Goal: Task Accomplishment & Management: Use online tool/utility

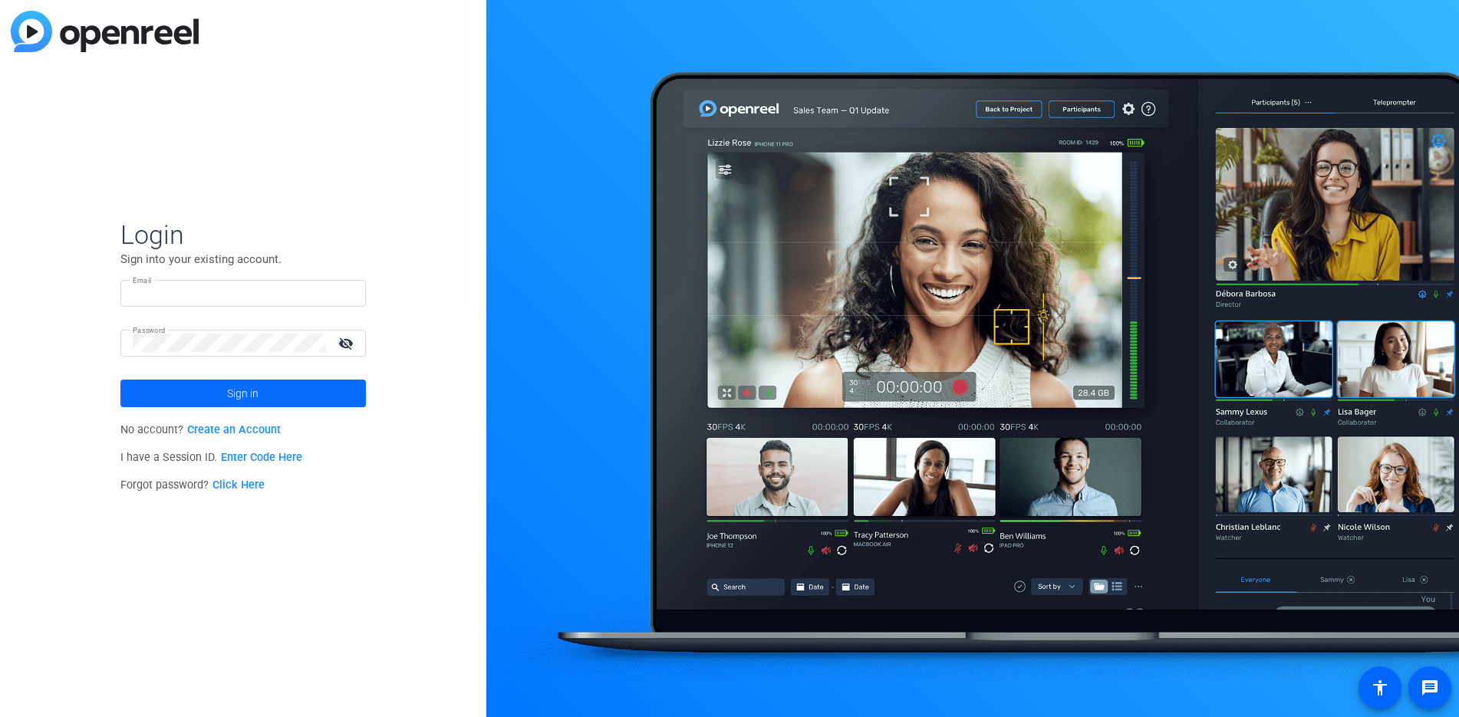
type input "[EMAIL_ADDRESS][PERSON_NAME][DOMAIN_NAME]"
click at [213, 376] on span at bounding box center [243, 393] width 246 height 37
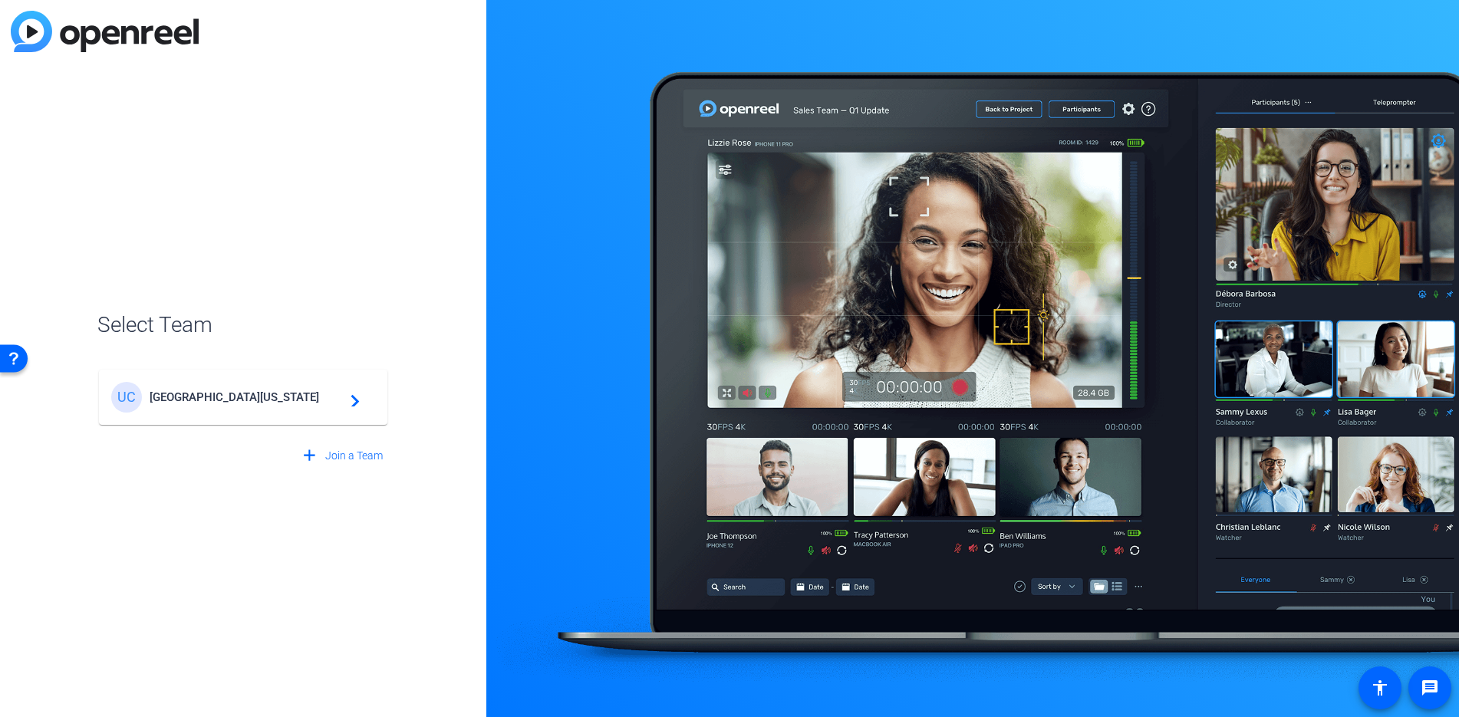
click at [226, 391] on span "[GEOGRAPHIC_DATA][US_STATE]" at bounding box center [246, 398] width 192 height 14
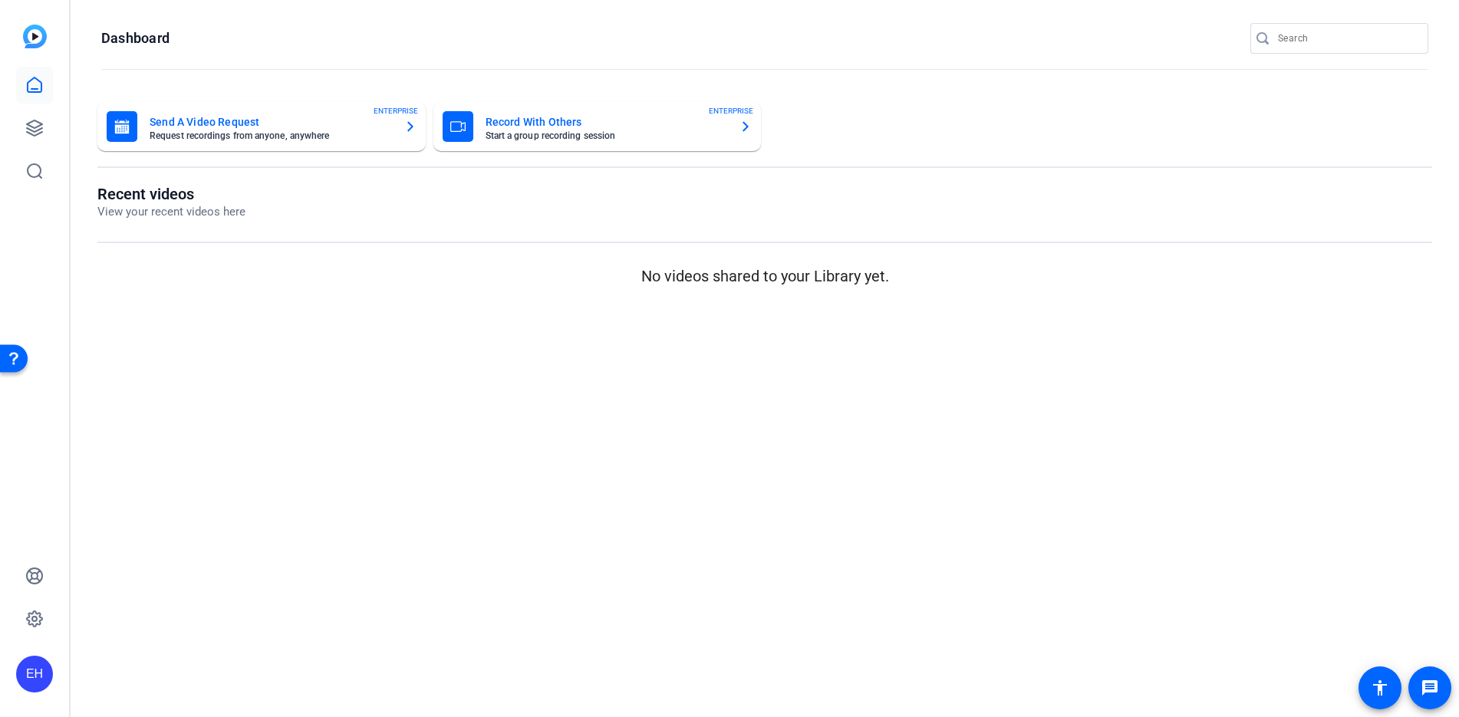
click at [196, 145] on mat-card "Send A Video Request Request recordings from anyone, anywhere ENTERPRISE" at bounding box center [261, 126] width 328 height 49
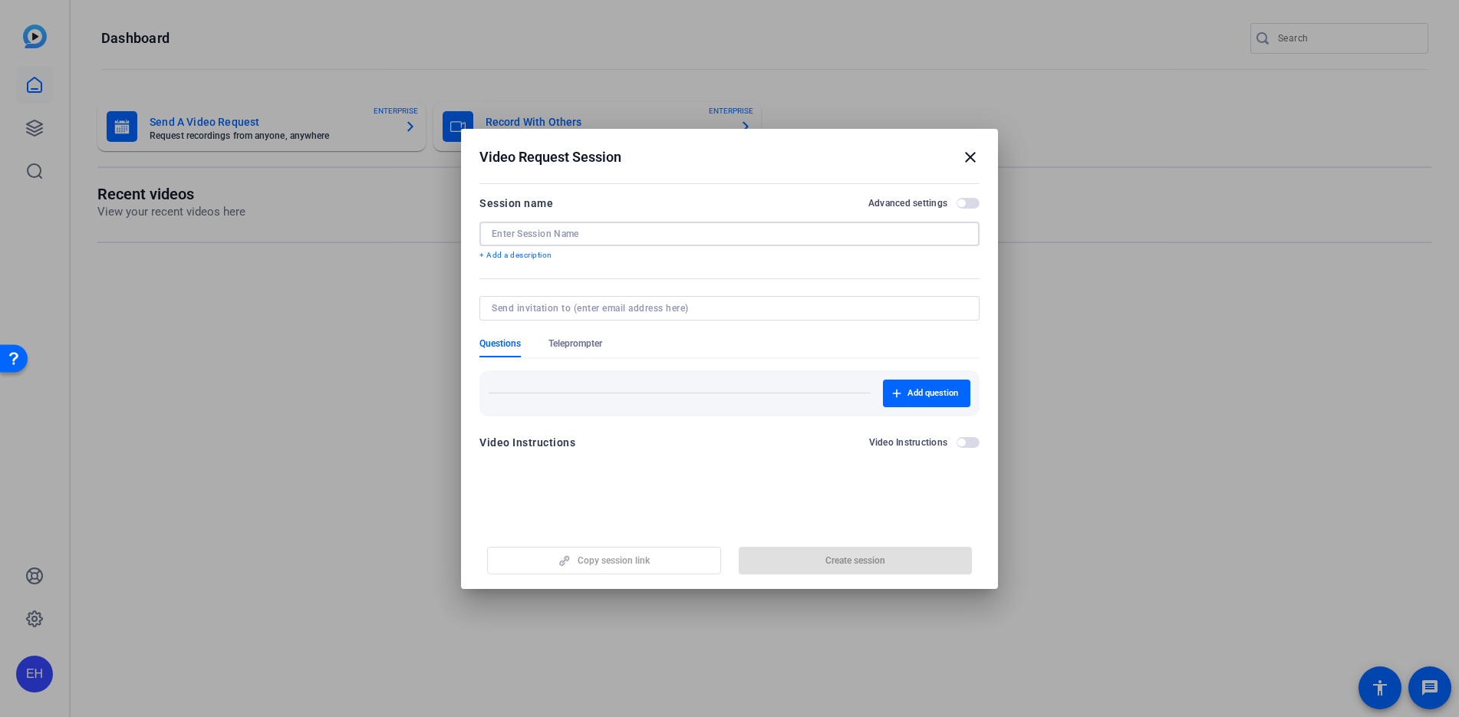
click at [576, 232] on input at bounding box center [730, 234] width 476 height 12
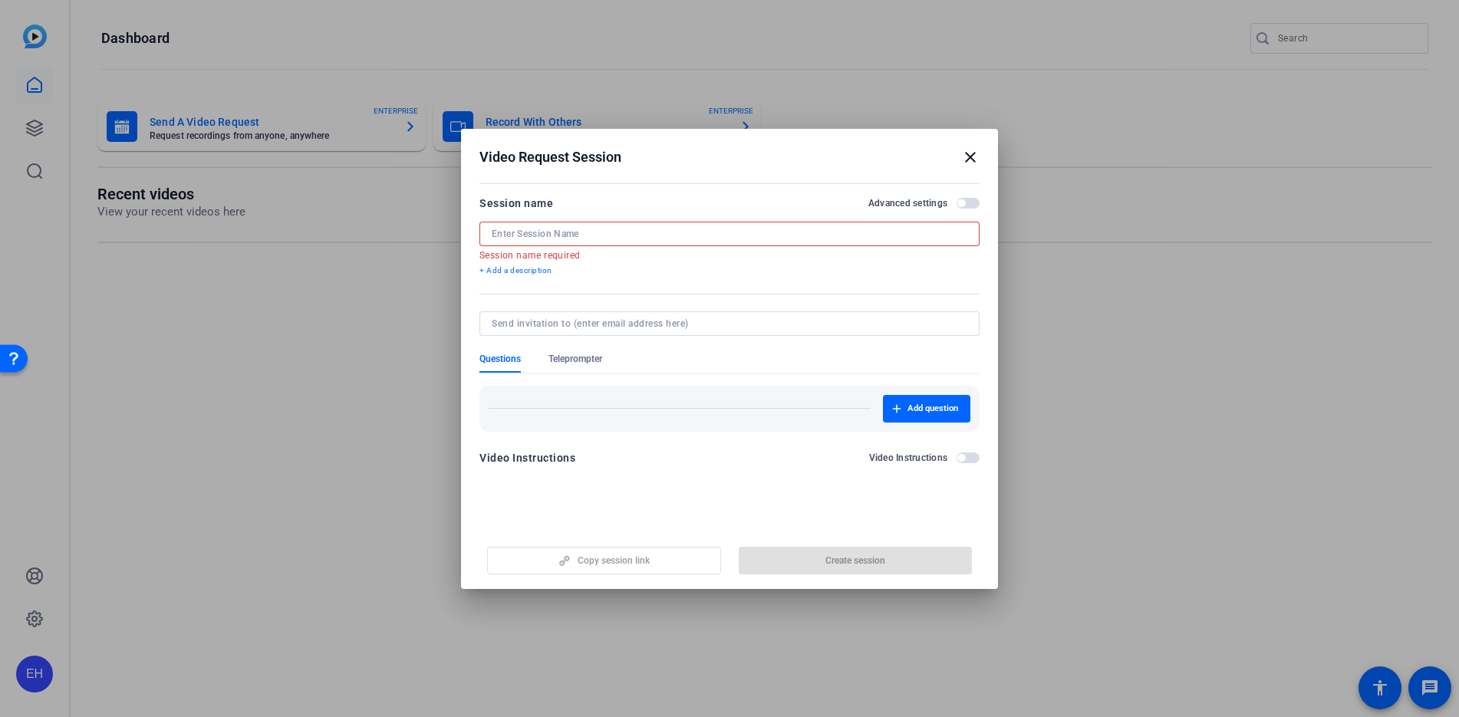
click at [525, 232] on input at bounding box center [730, 234] width 476 height 12
paste input "[PERSON_NAME]"
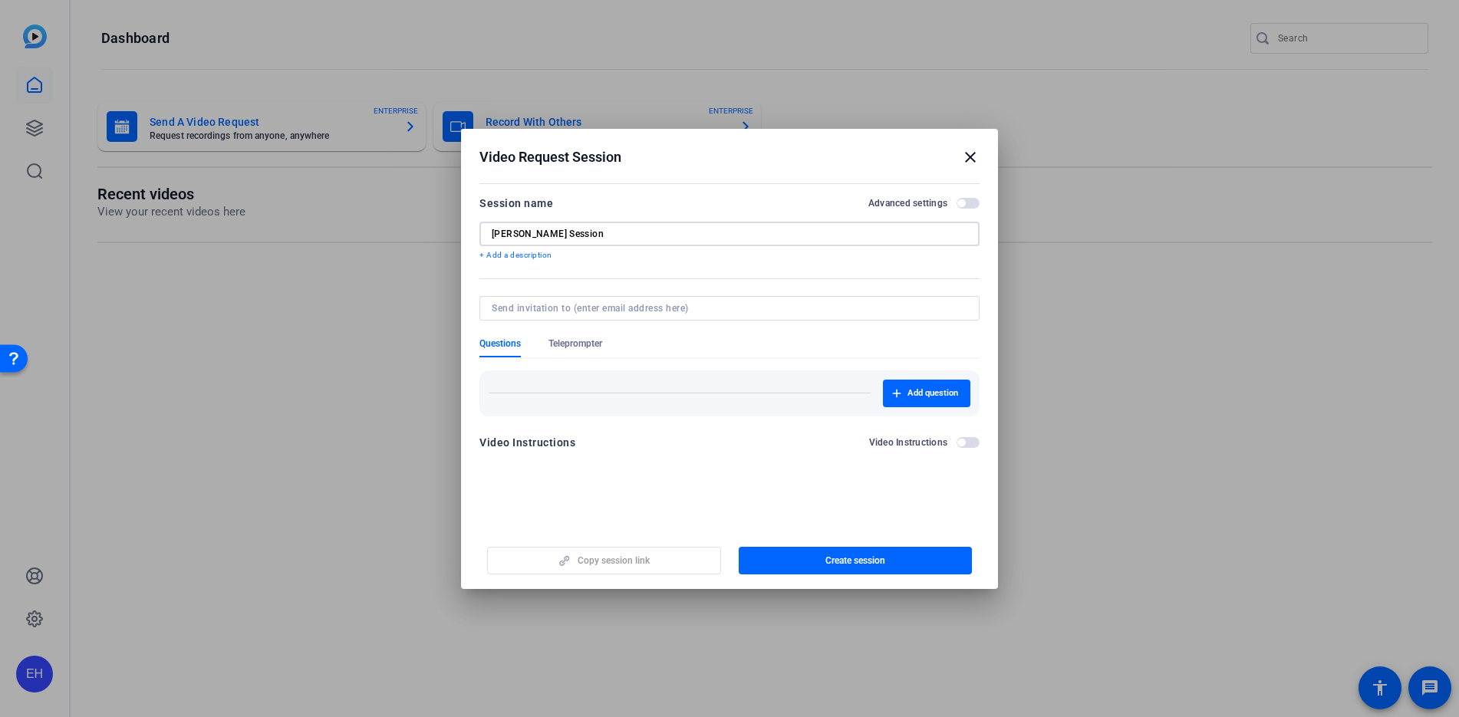
type input "[PERSON_NAME] Session"
click at [526, 303] on input at bounding box center [727, 308] width 470 height 12
paste input "[PERSON_NAME][EMAIL_ADDRESS][DOMAIN_NAME]"
type input "[PERSON_NAME][EMAIL_ADDRESS][DOMAIN_NAME]"
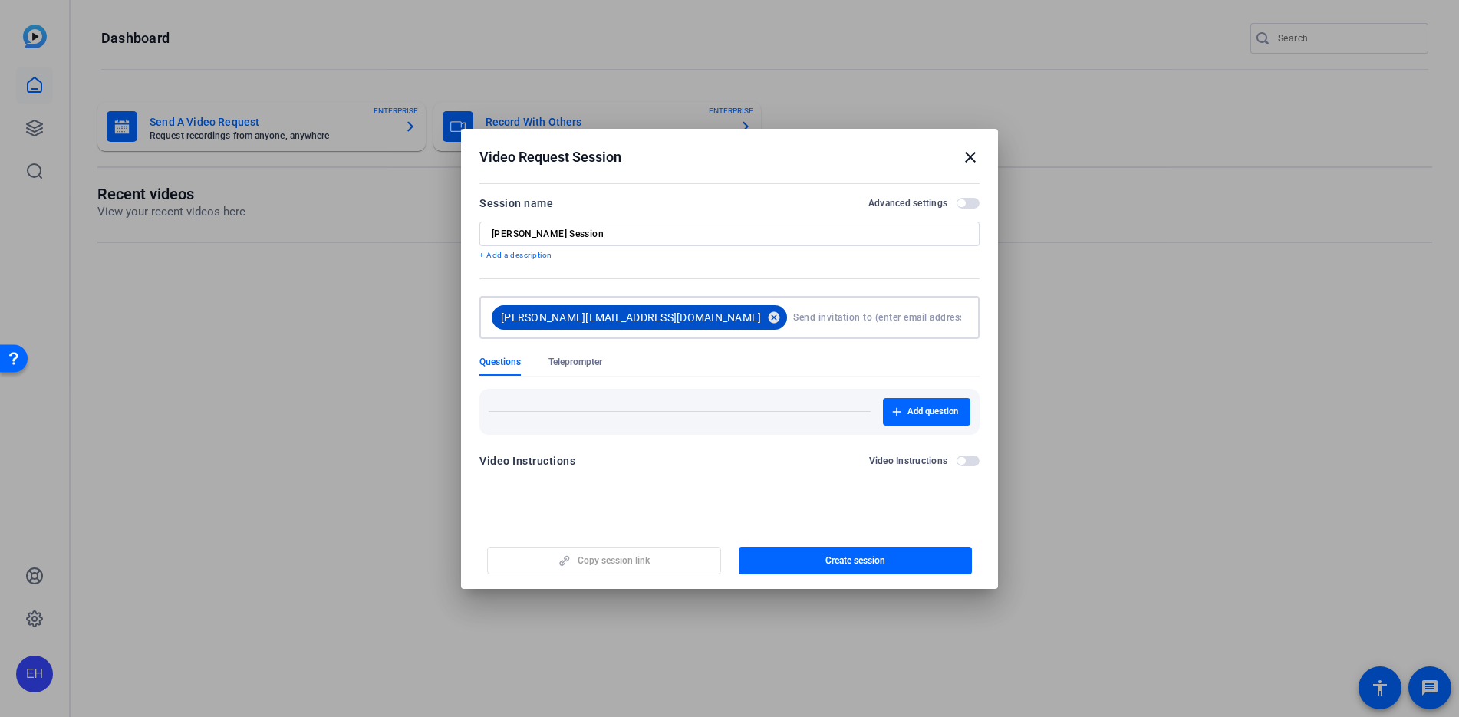
click at [761, 314] on mat-icon "cancel" at bounding box center [774, 318] width 26 height 14
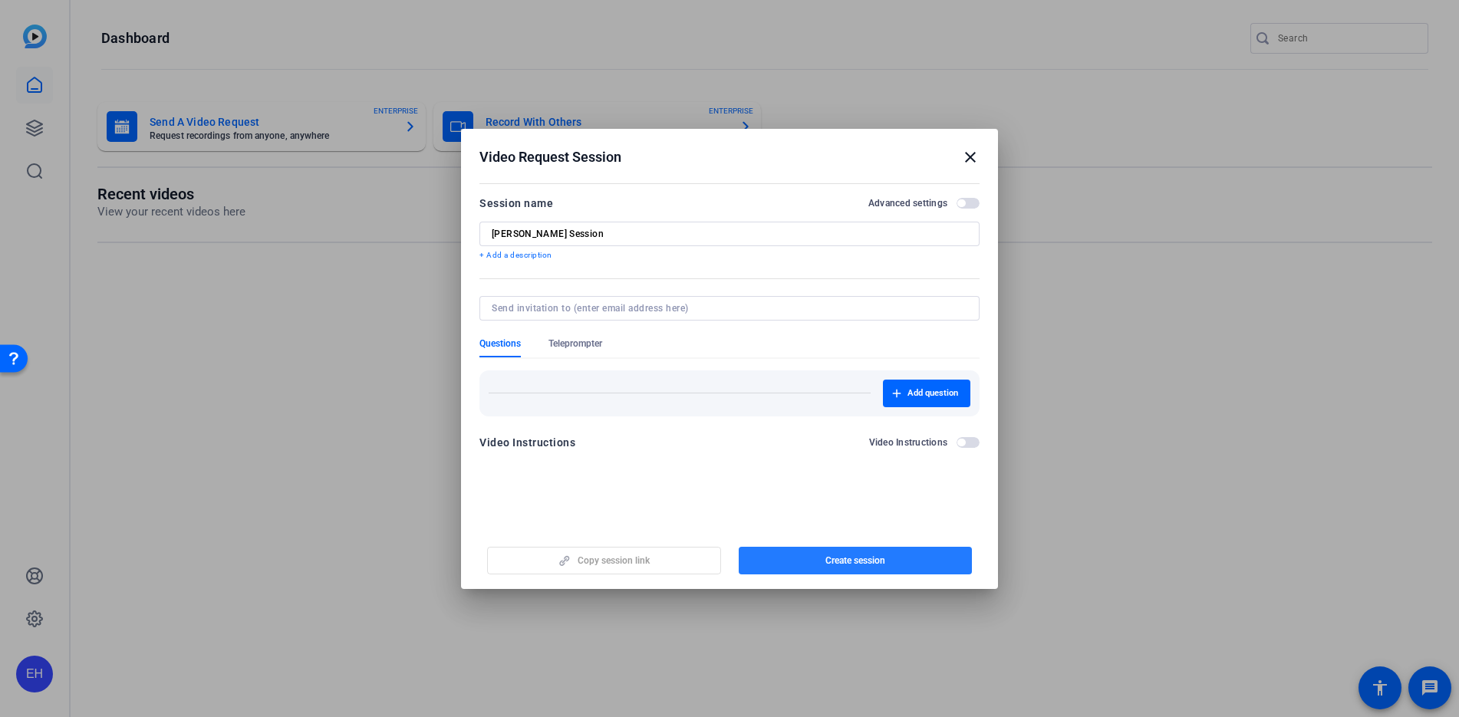
click at [816, 555] on span "button" at bounding box center [856, 560] width 234 height 37
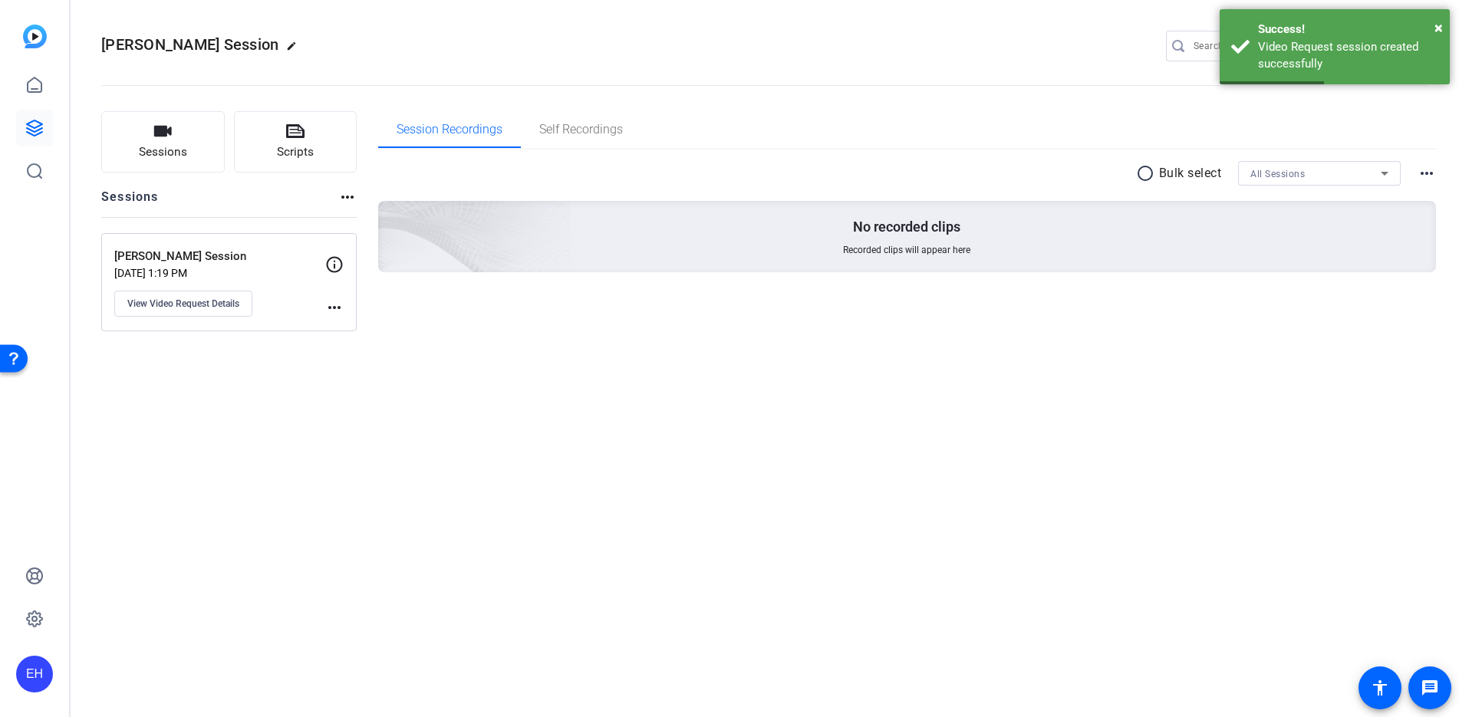
click at [333, 259] on icon at bounding box center [334, 264] width 18 height 18
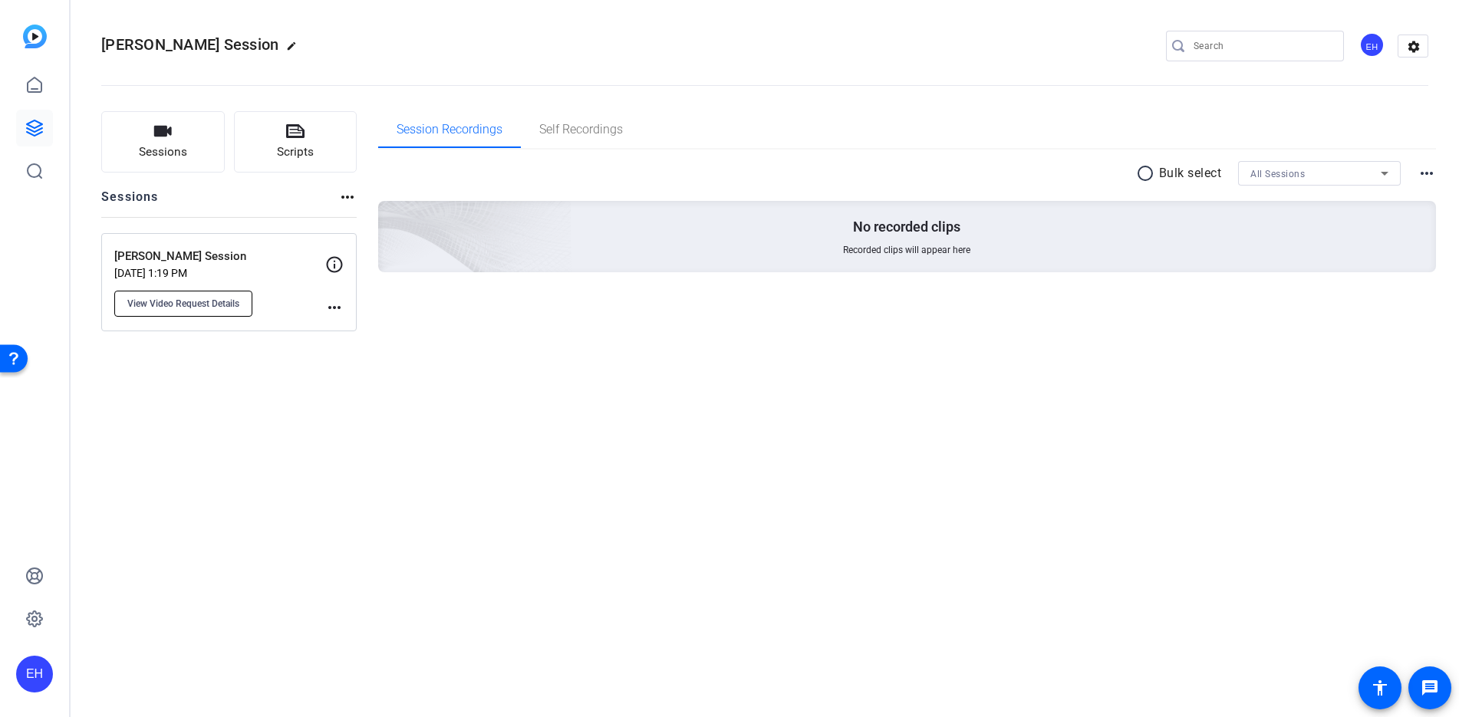
click at [188, 305] on span "View Video Request Details" at bounding box center [183, 304] width 112 height 12
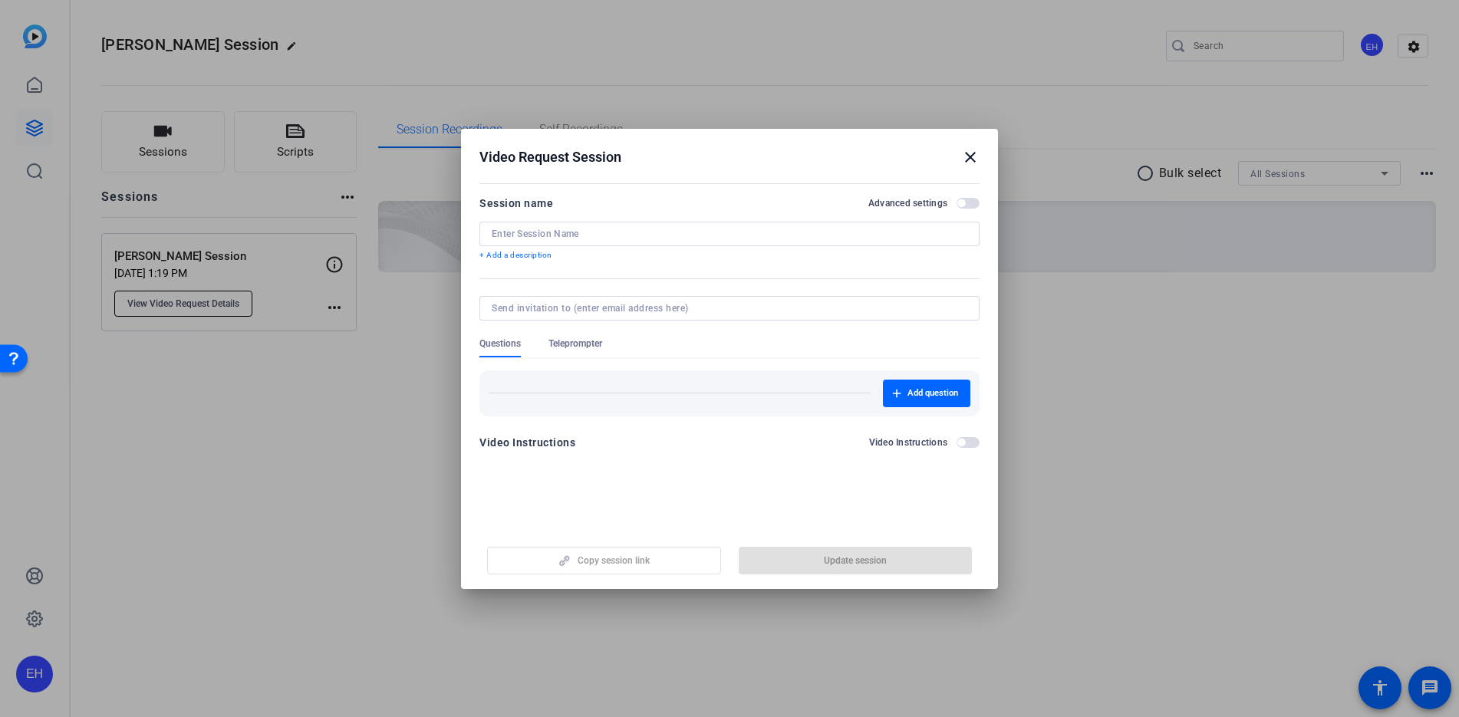
type input "[PERSON_NAME] Session"
click at [964, 206] on span "button" at bounding box center [961, 203] width 8 height 8
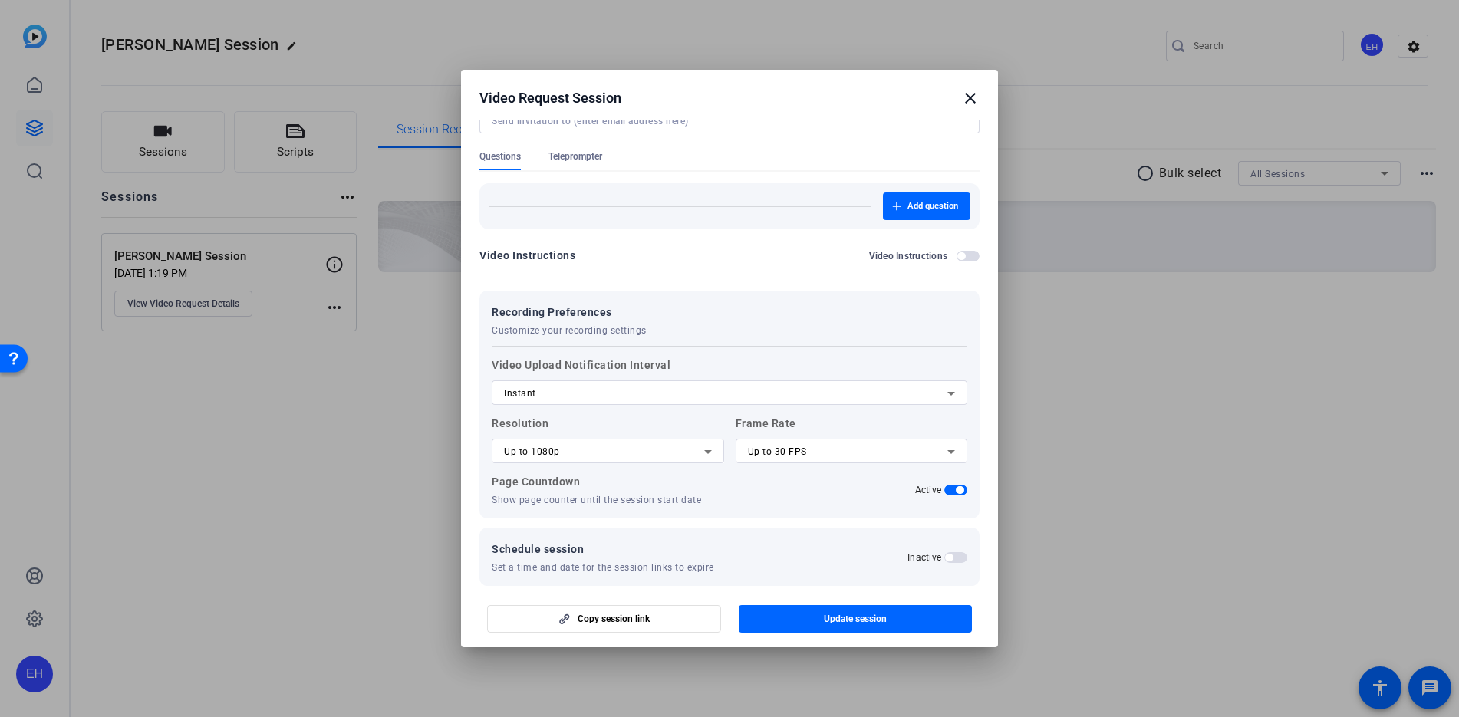
scroll to position [145, 0]
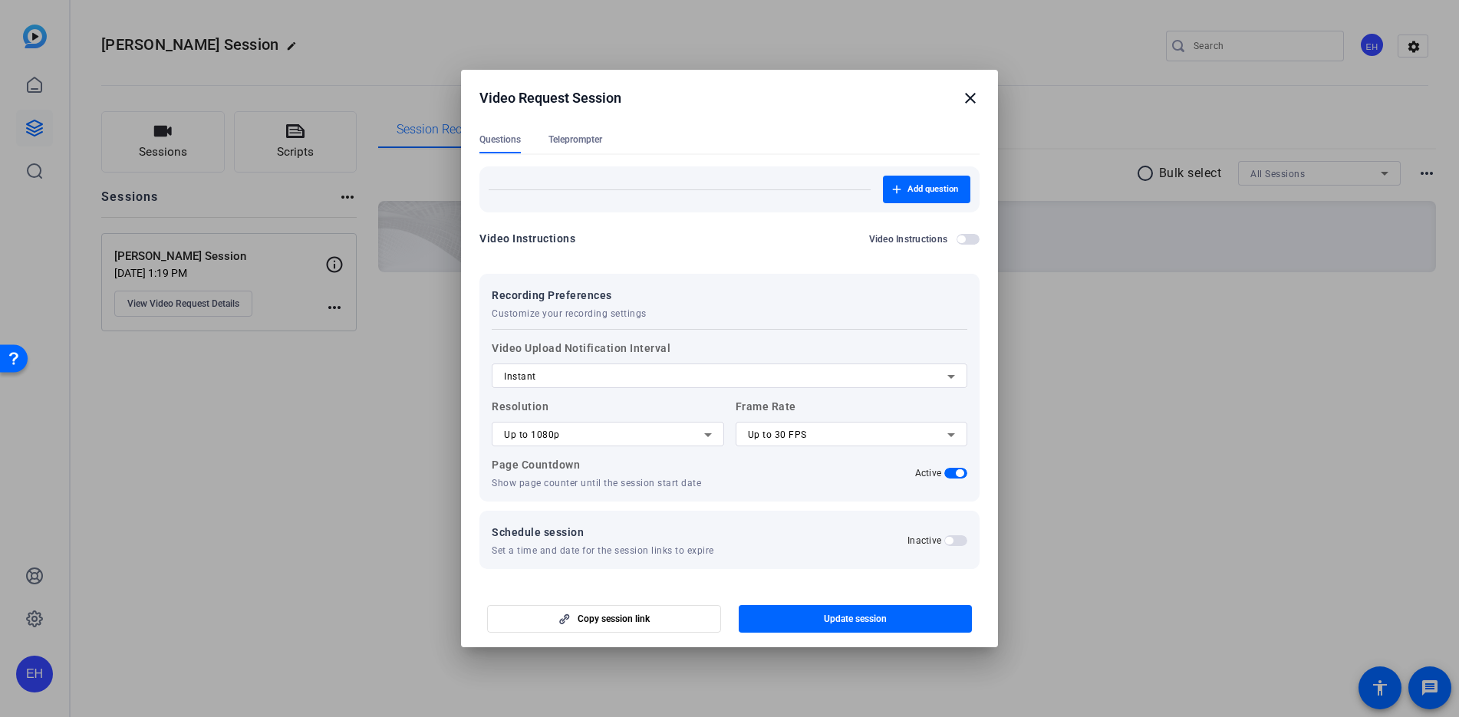
click at [971, 97] on mat-icon "close" at bounding box center [970, 98] width 18 height 18
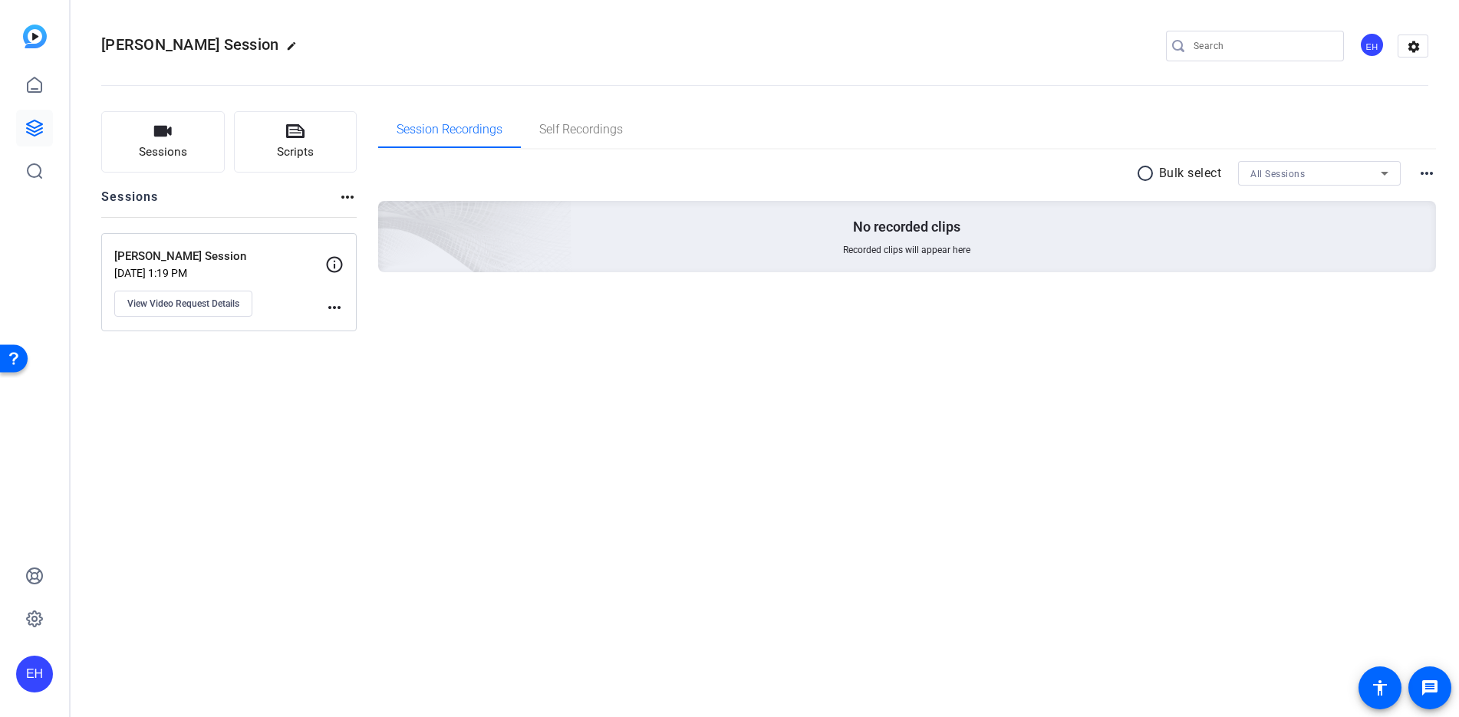
click at [315, 367] on div "[PERSON_NAME] Session edit EH settings Sessions Scripts Sessions more_horiz [PE…" at bounding box center [765, 358] width 1389 height 717
click at [286, 46] on mat-icon "edit" at bounding box center [295, 50] width 18 height 18
click at [262, 46] on span "clear" at bounding box center [262, 46] width 18 height 18
click at [447, 85] on div at bounding box center [764, 85] width 1327 height 1
click at [331, 308] on mat-icon "more_horiz" at bounding box center [334, 307] width 18 height 18
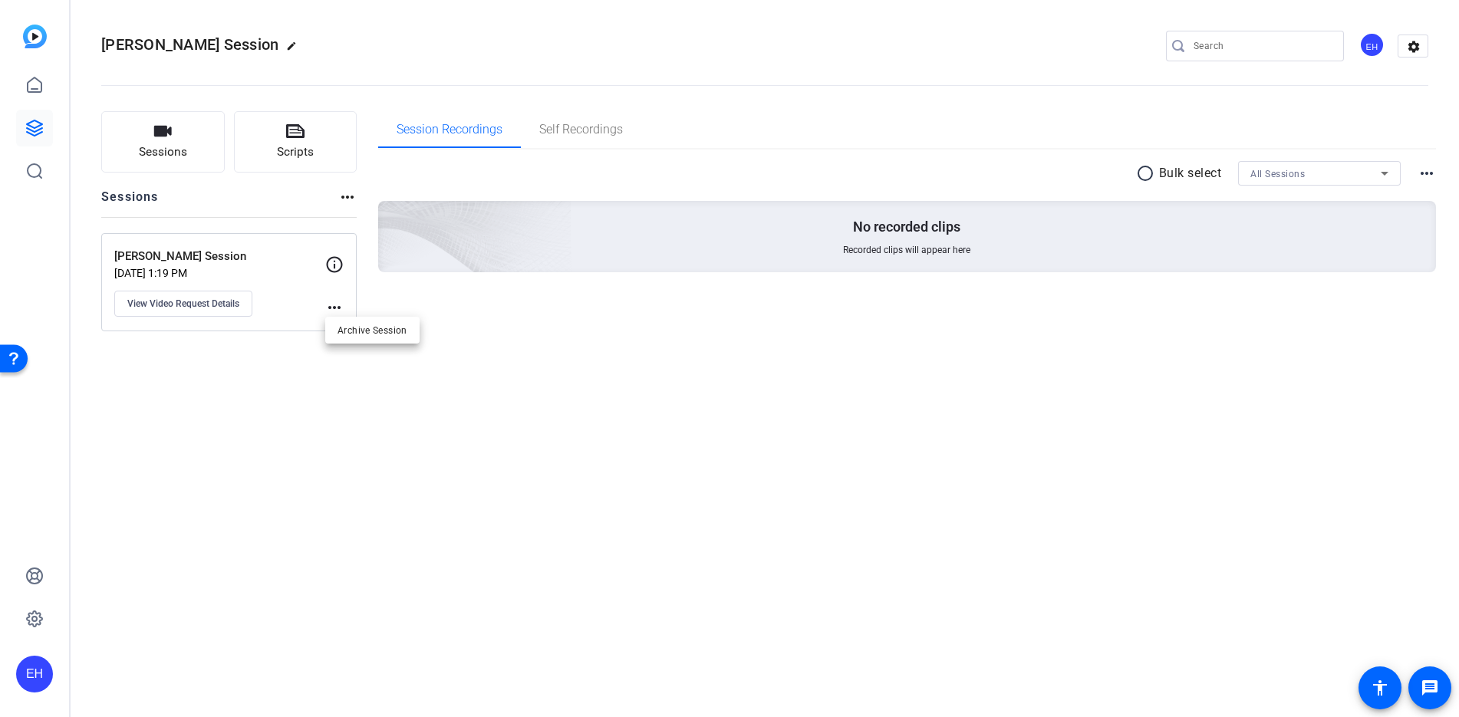
click at [220, 418] on div at bounding box center [729, 358] width 1459 height 717
click at [186, 308] on span "View Video Request Details" at bounding box center [183, 304] width 112 height 12
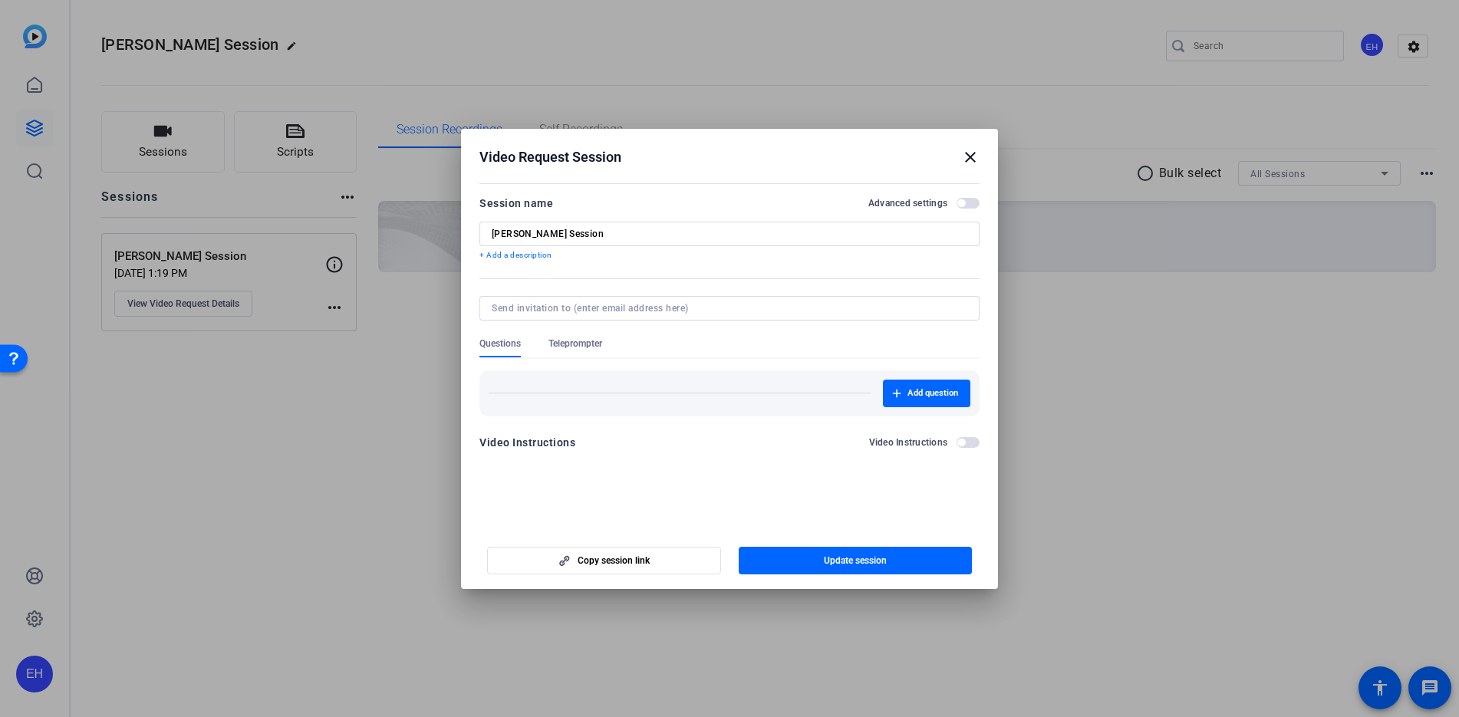
click at [552, 234] on input "[PERSON_NAME] Session" at bounding box center [730, 234] width 476 height 12
type input "[PERSON_NAME] Pillars Session"
click at [516, 309] on input at bounding box center [727, 308] width 470 height 12
paste input "[PERSON_NAME][EMAIL_ADDRESS][DOMAIN_NAME]"
type input "[PERSON_NAME][EMAIL_ADDRESS][DOMAIN_NAME]"
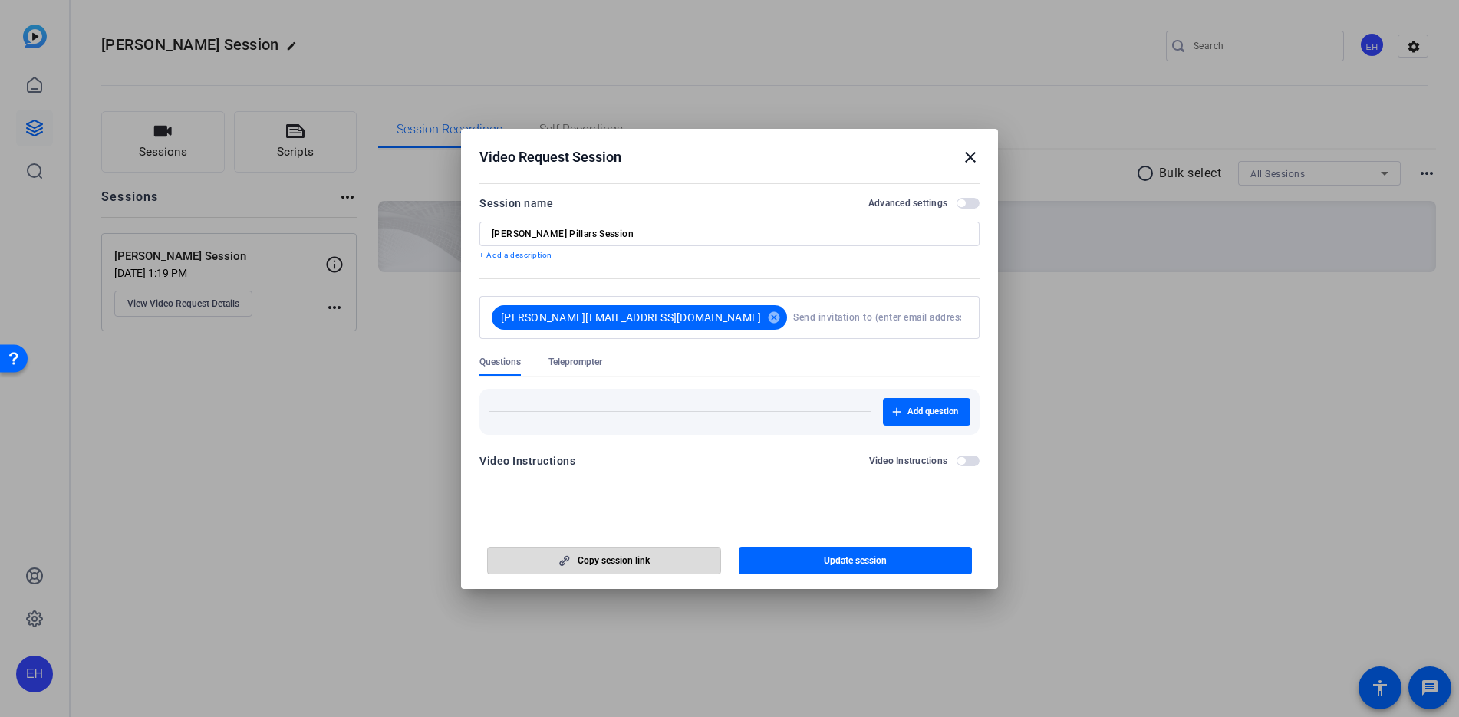
click at [581, 566] on span "Copy session link" at bounding box center [614, 561] width 72 height 12
click at [591, 558] on span "Copy session link" at bounding box center [614, 561] width 72 height 12
